Goal: Task Accomplishment & Management: Manage account settings

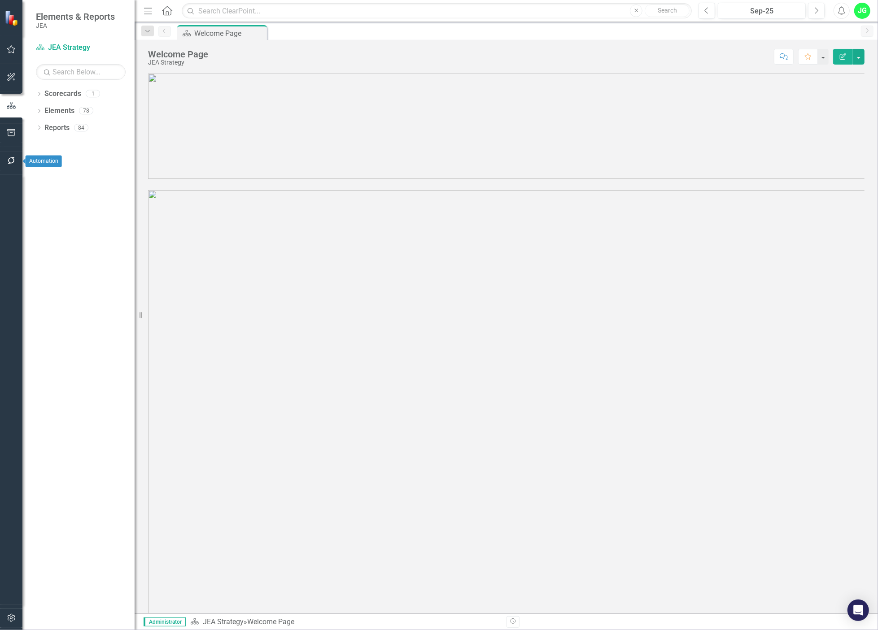
drag, startPoint x: 7, startPoint y: 161, endPoint x: 18, endPoint y: 160, distance: 11.2
click at [18, 160] on button "button" at bounding box center [11, 161] width 20 height 19
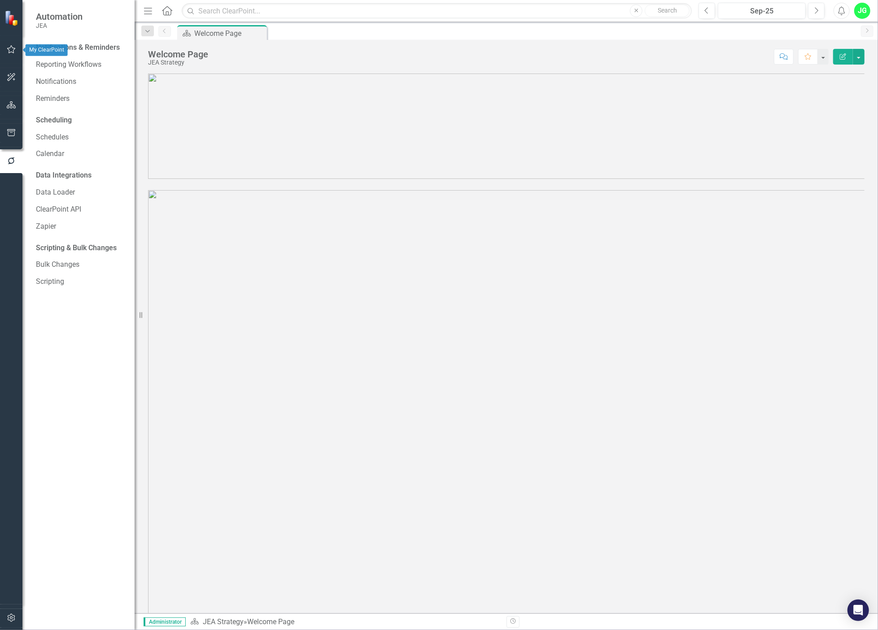
click at [9, 53] on button "button" at bounding box center [11, 49] width 20 height 19
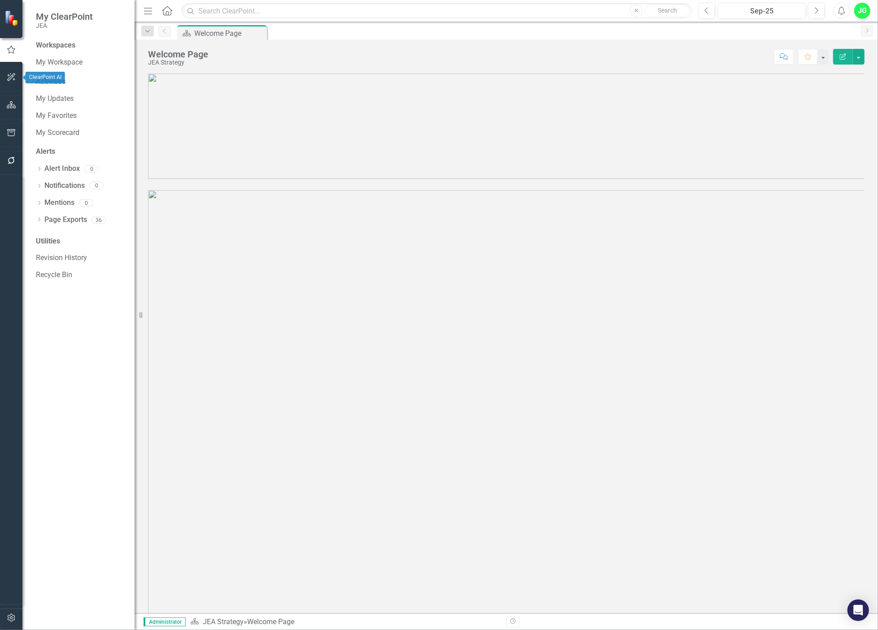
click at [11, 74] on icon "button" at bounding box center [11, 77] width 9 height 7
click at [146, 9] on icon "Menu" at bounding box center [148, 10] width 12 height 9
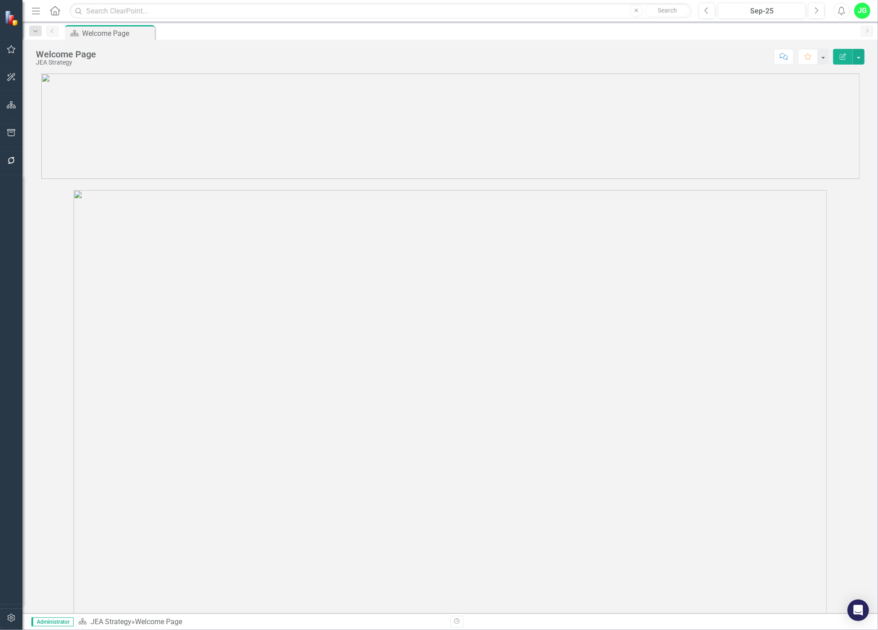
click at [35, 11] on icon "Menu" at bounding box center [36, 10] width 12 height 9
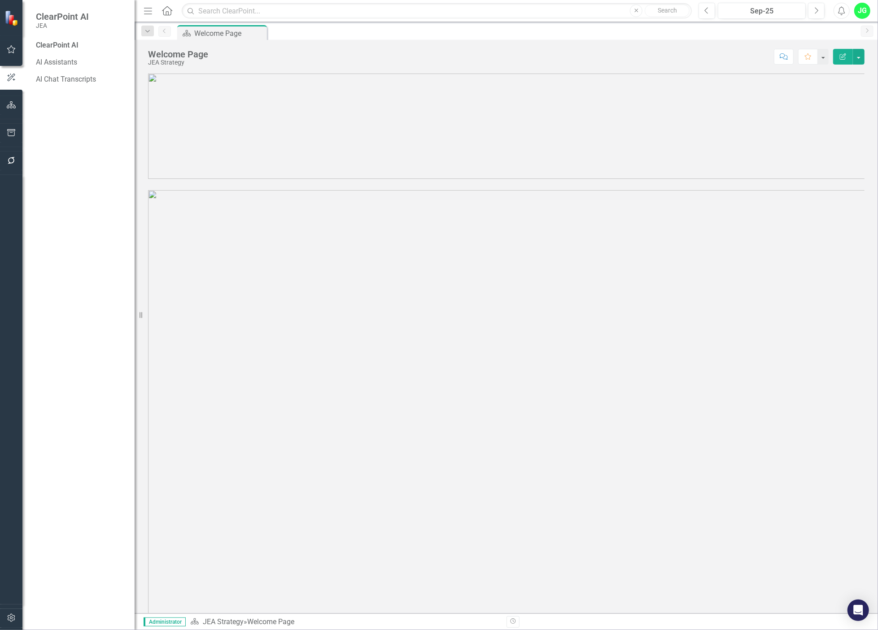
click at [148, 12] on icon "Menu" at bounding box center [148, 10] width 12 height 9
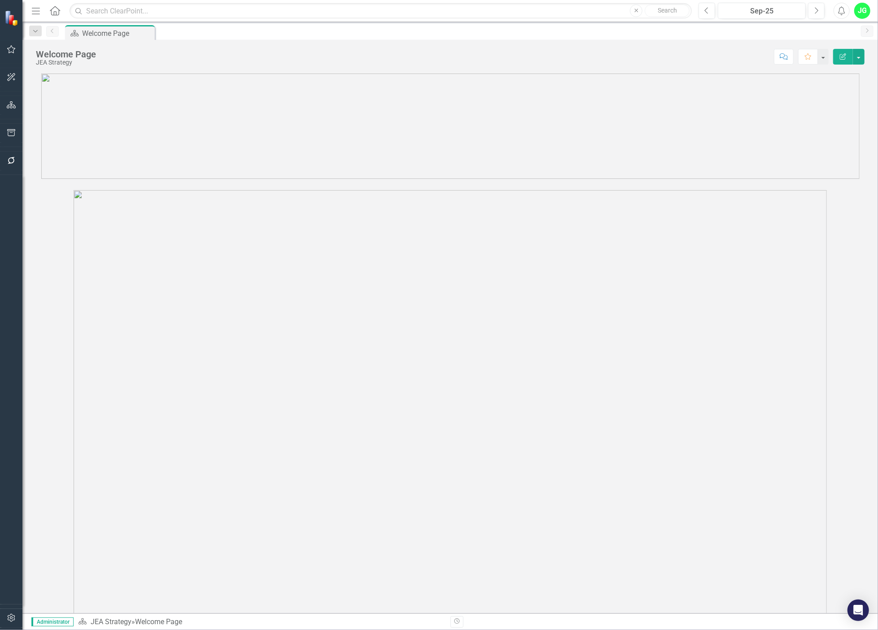
click at [37, 8] on icon "Menu" at bounding box center [36, 10] width 12 height 9
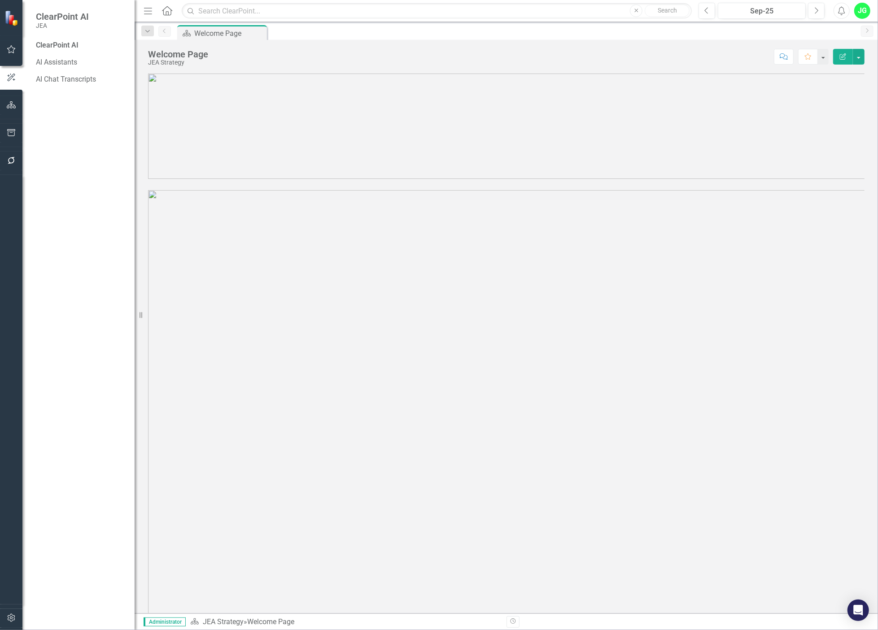
click at [9, 19] on img at bounding box center [12, 18] width 16 height 16
click at [7, 51] on icon "button" at bounding box center [11, 49] width 9 height 7
click at [9, 618] on icon "button" at bounding box center [11, 618] width 9 height 7
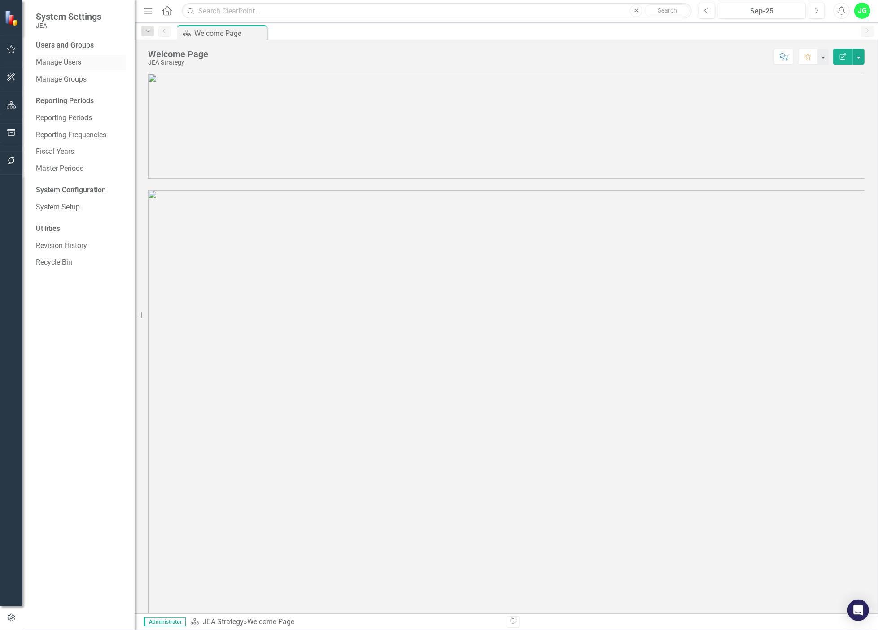
click at [60, 66] on link "Manage Users" at bounding box center [81, 62] width 90 height 10
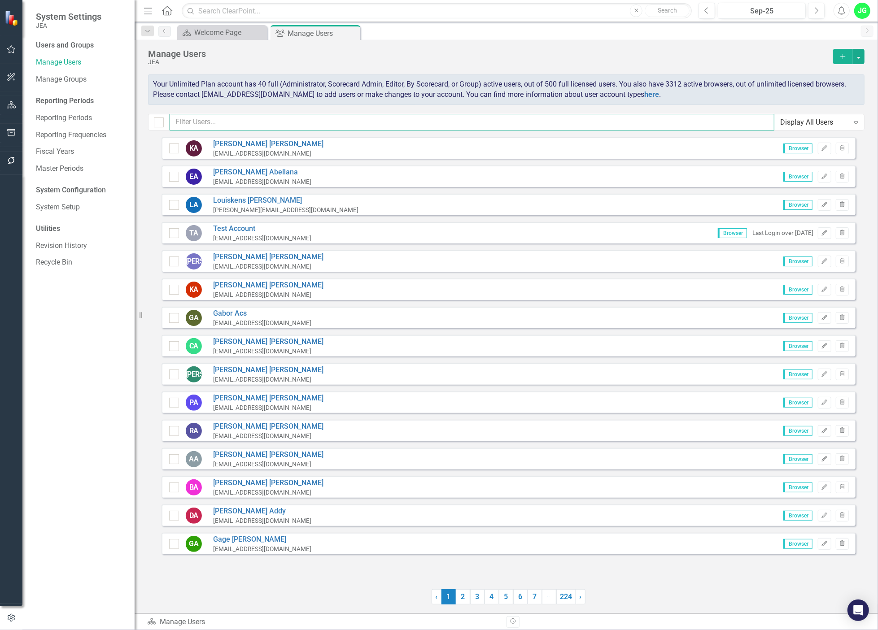
click at [289, 127] on input "text" at bounding box center [472, 122] width 605 height 17
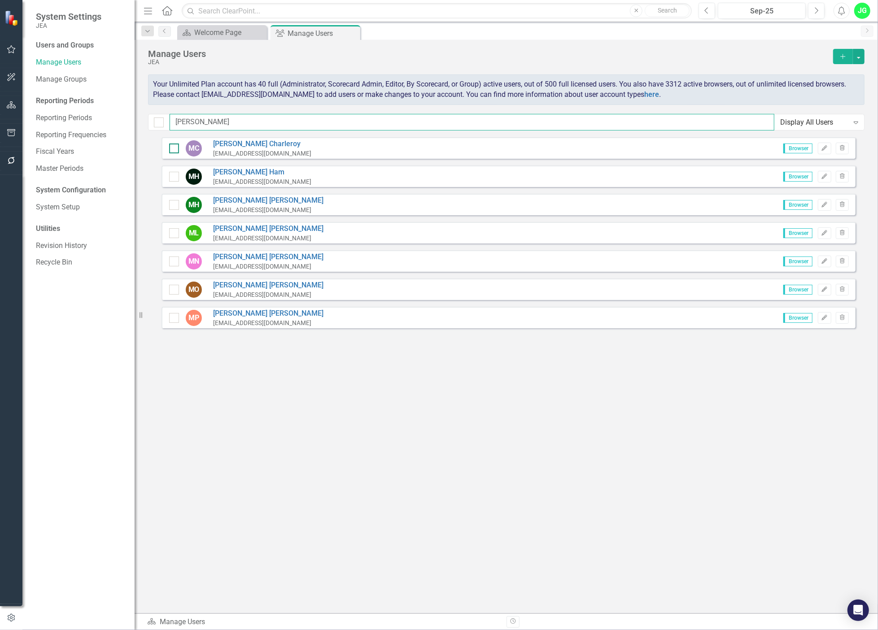
type input "[PERSON_NAME]"
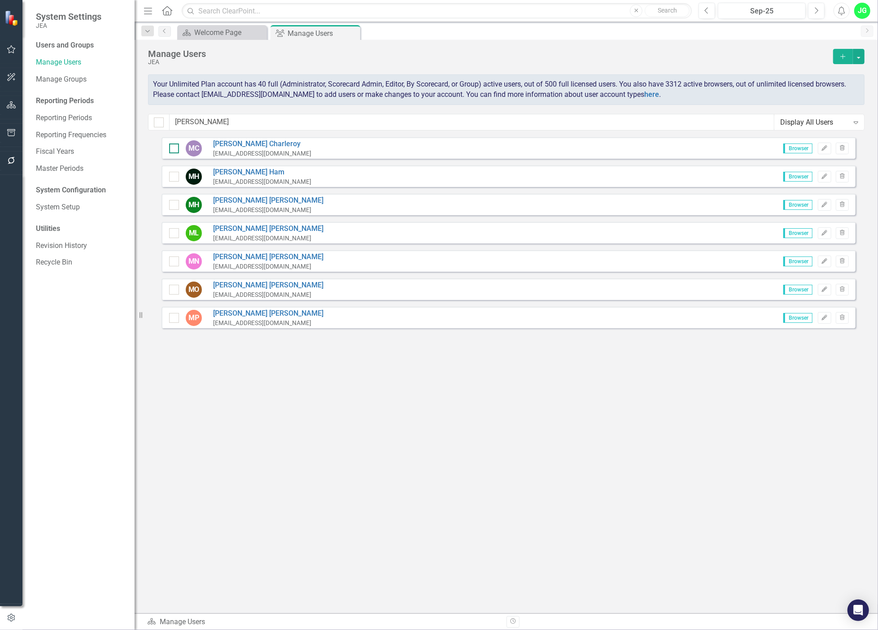
click at [175, 148] on div at bounding box center [174, 149] width 10 height 10
click at [175, 148] on input "checkbox" at bounding box center [172, 147] width 6 height 6
checkbox input "true"
click at [766, 149] on button "Edit" at bounding box center [824, 149] width 13 height 12
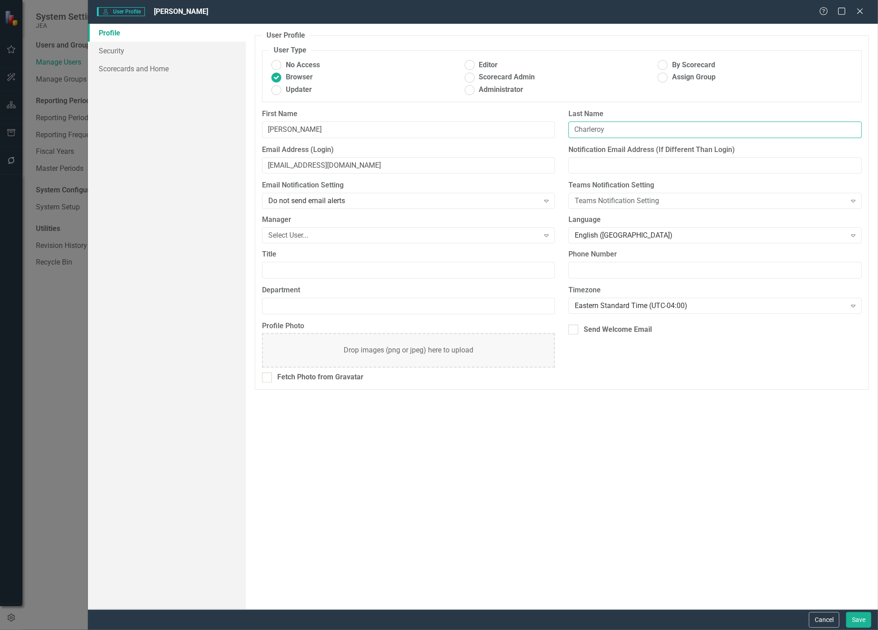
click at [594, 133] on input "Charleroy" at bounding box center [714, 130] width 293 height 17
type input "[PERSON_NAME]"
click at [766, 619] on button "Save" at bounding box center [858, 620] width 25 height 16
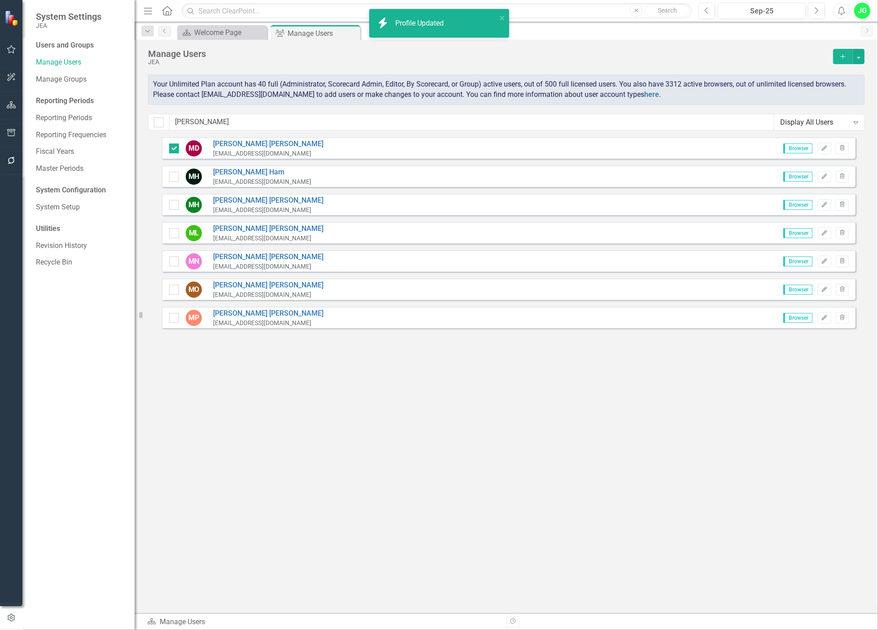
click at [487, 489] on div "MD [PERSON_NAME] [EMAIL_ADDRESS][DOMAIN_NAME] Browser Edit Trash MH [PERSON_NAM…" at bounding box center [509, 359] width 694 height 444
click at [250, 407] on div "MD [PERSON_NAME] [EMAIL_ADDRESS][DOMAIN_NAME] Browser Edit Trash MH [PERSON_NAM…" at bounding box center [509, 359] width 694 height 444
